Goal: Check status: Check status

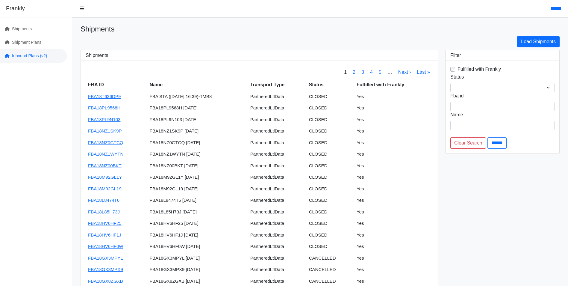
click at [30, 53] on link "Inbound Plans (v2)" at bounding box center [33, 55] width 67 height 13
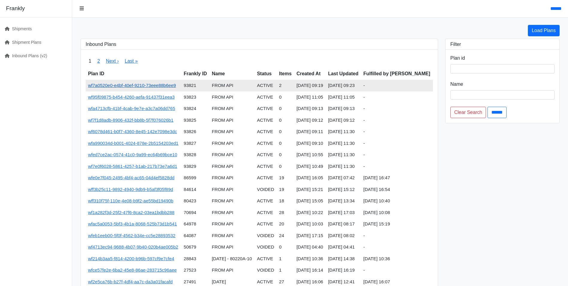
click at [152, 84] on link "wf7a0520e0-e4bf-40ef-9210-73eee88b6ee9" at bounding box center [132, 85] width 88 height 5
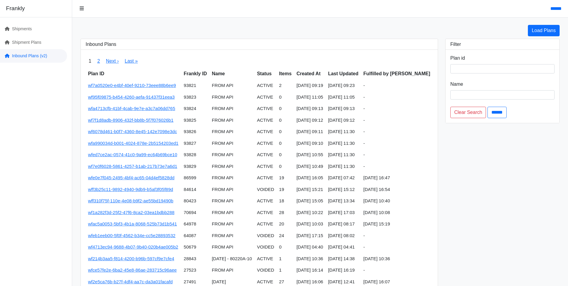
click at [24, 55] on link "Inbound Plans (v2)" at bounding box center [33, 55] width 67 height 13
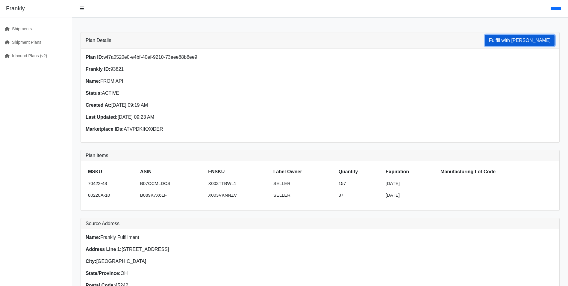
drag, startPoint x: 540, startPoint y: 43, endPoint x: 310, endPoint y: 26, distance: 230.3
click at [540, 43] on button "Fulfill with [PERSON_NAME]" at bounding box center [519, 40] width 69 height 11
